Goal: Find specific page/section: Find specific page/section

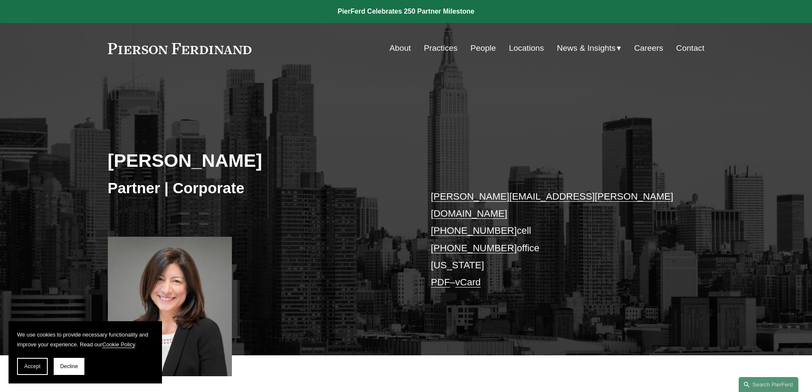
click at [439, 51] on link "Practices" at bounding box center [441, 48] width 34 height 16
click at [447, 277] on link "PDF" at bounding box center [440, 282] width 19 height 11
click at [250, 49] on link at bounding box center [180, 48] width 144 height 11
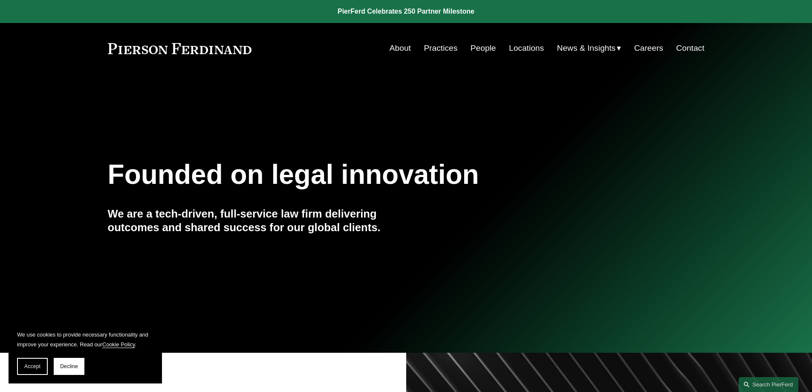
click at [440, 50] on link "Practices" at bounding box center [441, 48] width 34 height 16
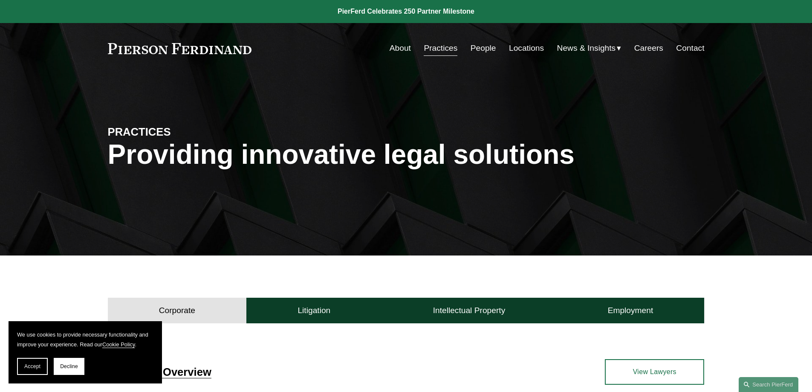
click at [232, 121] on div "PRACTICES" at bounding box center [182, 126] width 149 height 26
click at [396, 45] on link "About" at bounding box center [400, 48] width 21 height 16
